Goal: Transaction & Acquisition: Purchase product/service

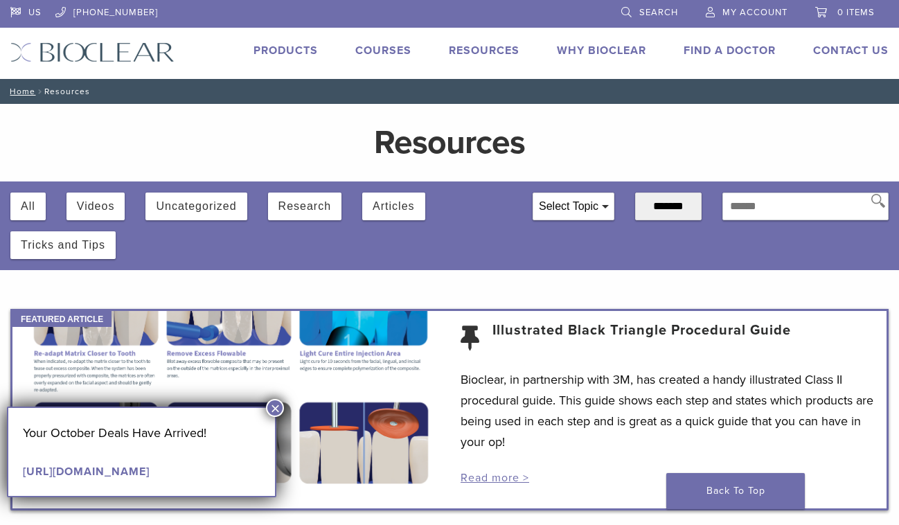
click at [131, 55] on img at bounding box center [92, 52] width 164 height 20
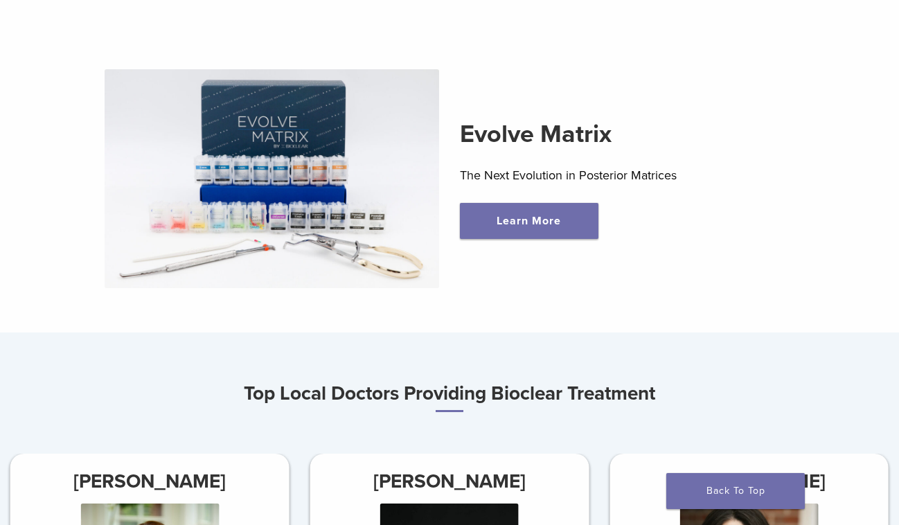
scroll to position [394, 0]
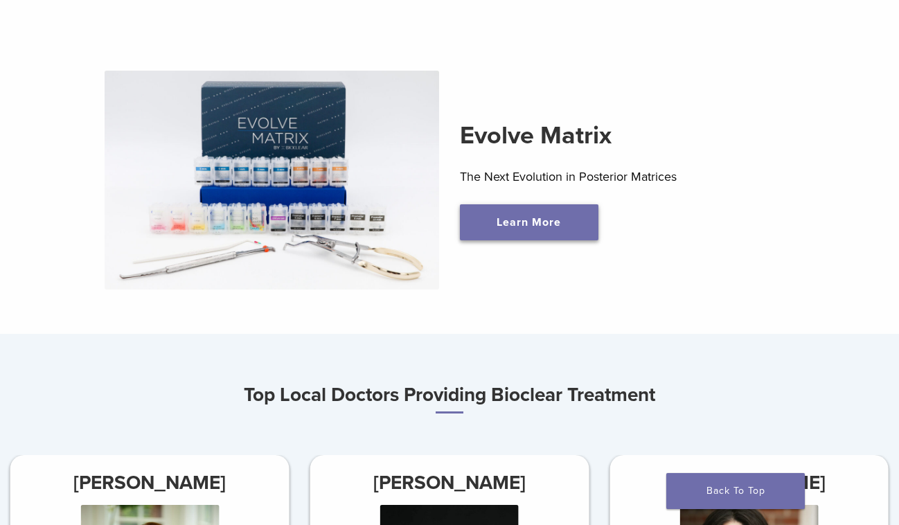
click at [533, 238] on link "Learn More" at bounding box center [529, 222] width 139 height 36
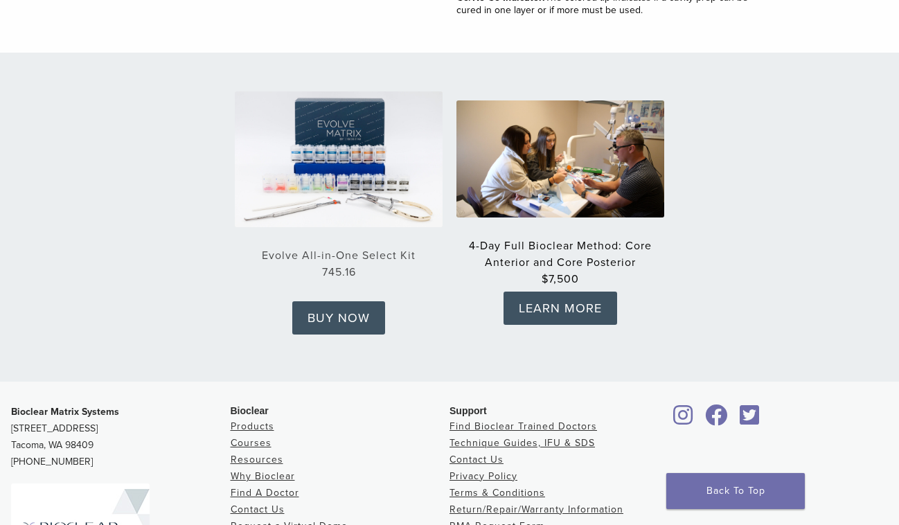
scroll to position [2148, 0]
click at [334, 249] on link "Evolve All-in-One Select Kit 745.16" at bounding box center [339, 265] width 208 height 32
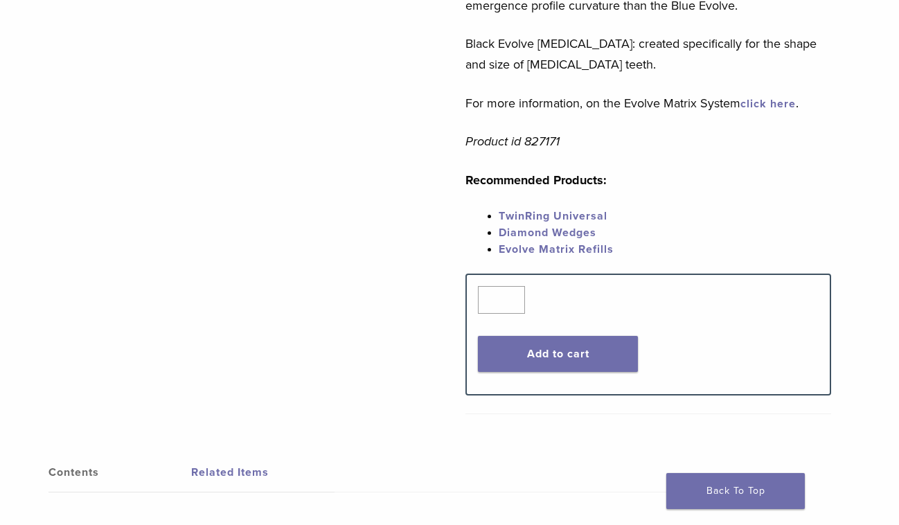
scroll to position [706, 0]
click at [784, 96] on link "click here" at bounding box center [767, 103] width 55 height 14
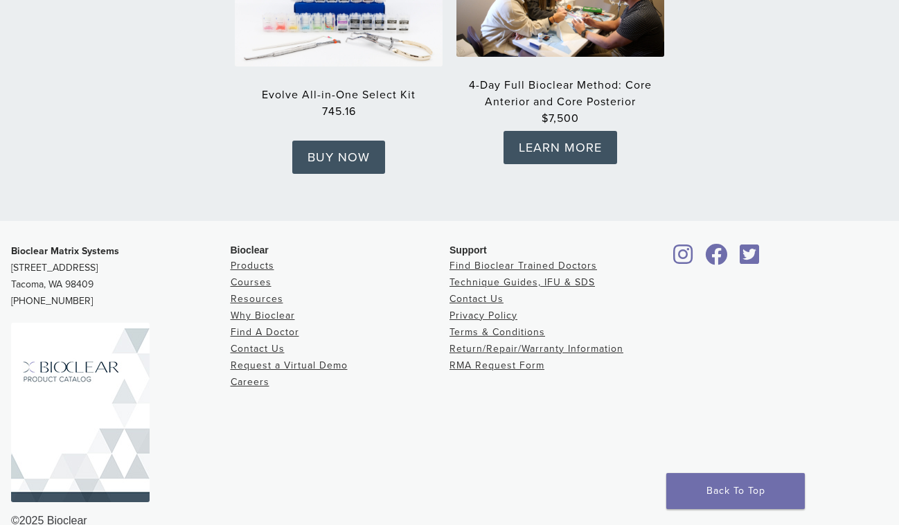
scroll to position [2324, 0]
